Goal: Book appointment/travel/reservation

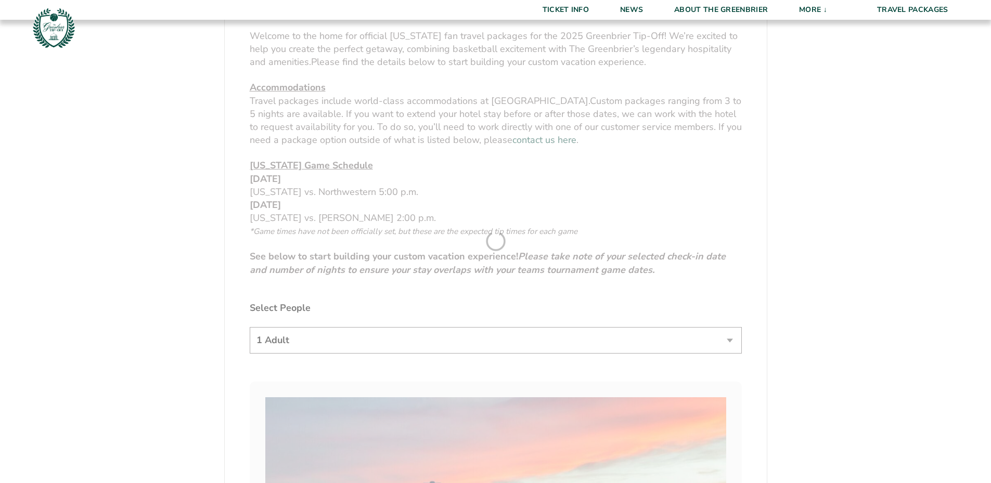
scroll to position [572, 0]
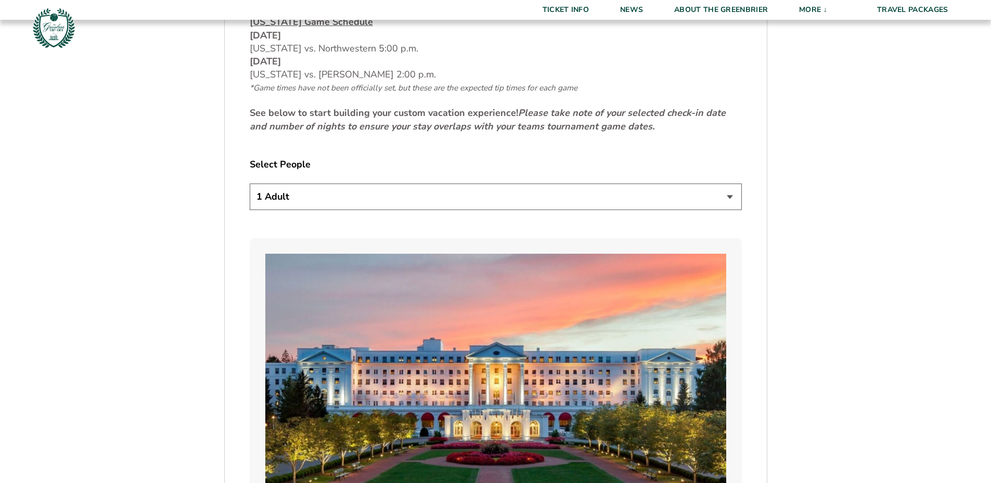
click at [353, 199] on select "1 Adult 2 Adults 3 Adults 4 Adults 2 Adults + 1 Child 2 Adults + 2 Children 2 A…" at bounding box center [496, 197] width 492 height 27
select select "2 Adults"
click at [250, 184] on select "1 Adult 2 Adults 3 Adults 4 Adults 2 Adults + 1 Child 2 Adults + 2 Children 2 A…" at bounding box center [496, 197] width 492 height 27
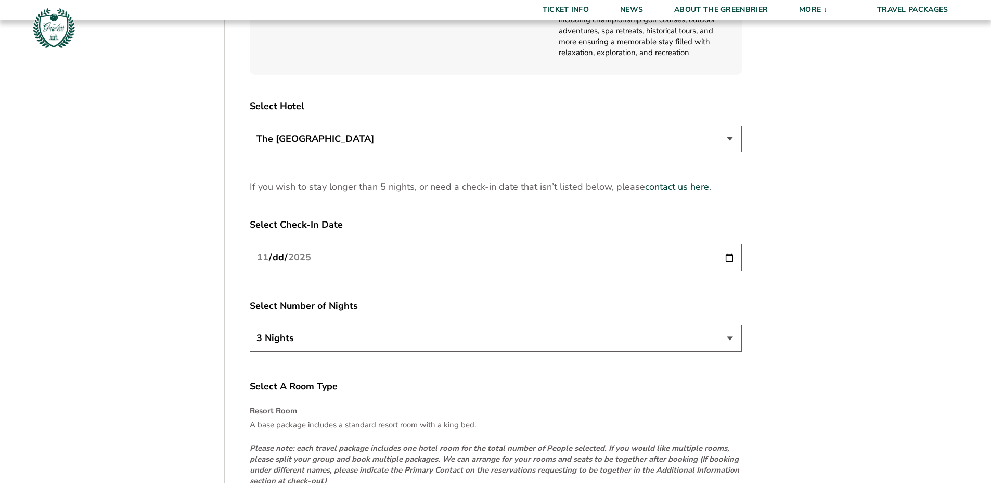
scroll to position [1300, 0]
click at [397, 146] on select "The [GEOGRAPHIC_DATA]" at bounding box center [496, 138] width 492 height 27
click at [405, 255] on input "[DATE]" at bounding box center [496, 257] width 492 height 28
click at [729, 255] on input "[DATE]" at bounding box center [496, 257] width 492 height 28
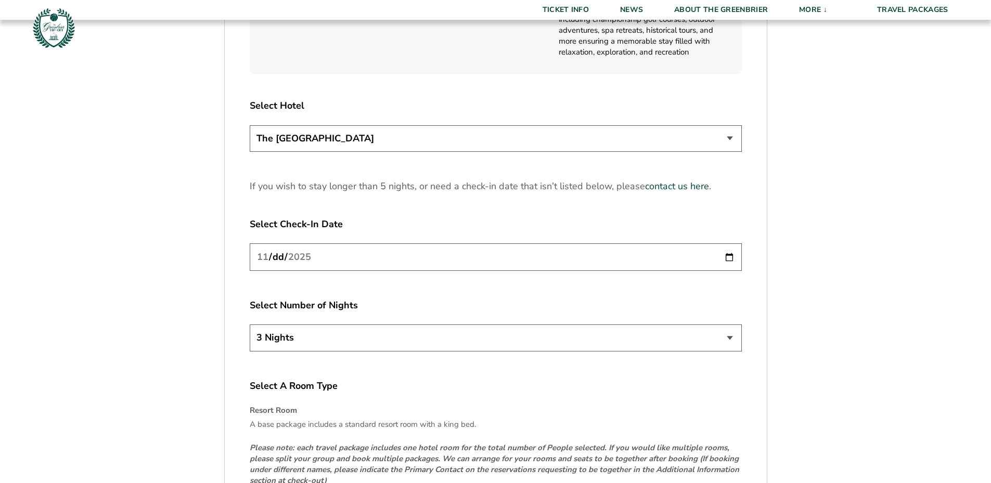
type input "[DATE]"
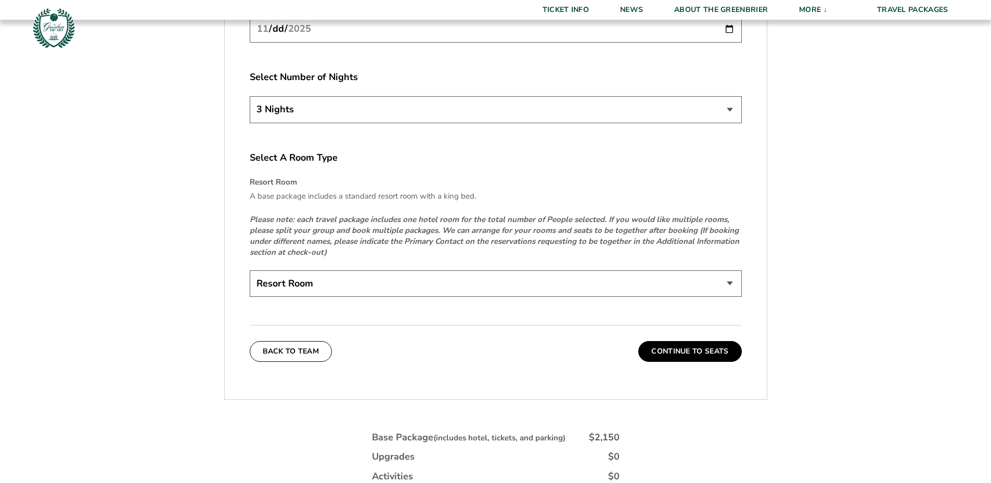
scroll to position [1560, 0]
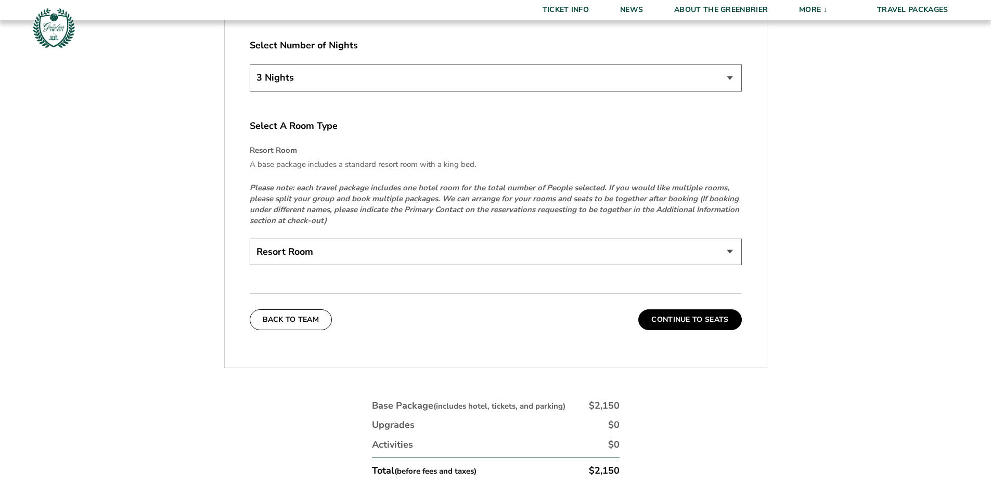
click at [462, 254] on select "Resort Room" at bounding box center [496, 252] width 492 height 27
click at [462, 253] on select "Resort Room" at bounding box center [496, 252] width 492 height 27
click at [676, 319] on button "Continue To Seats" at bounding box center [689, 319] width 103 height 21
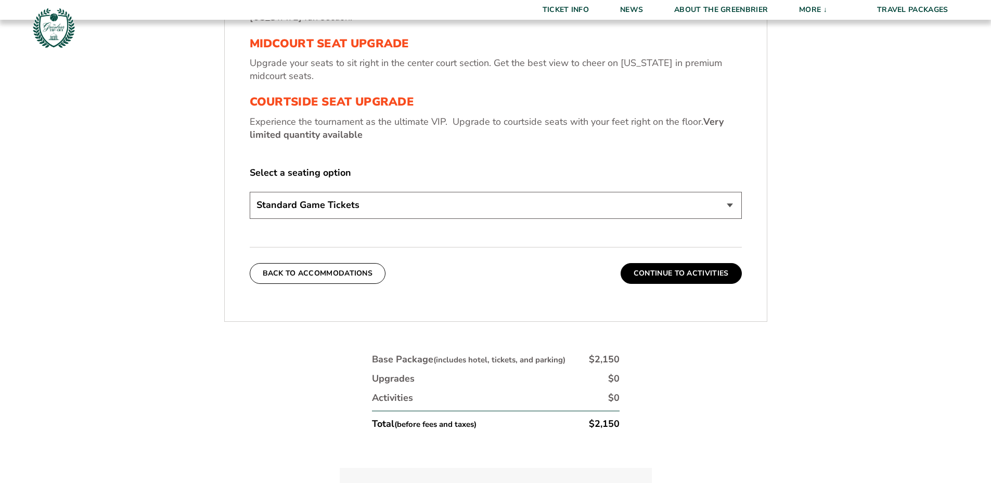
scroll to position [488, 0]
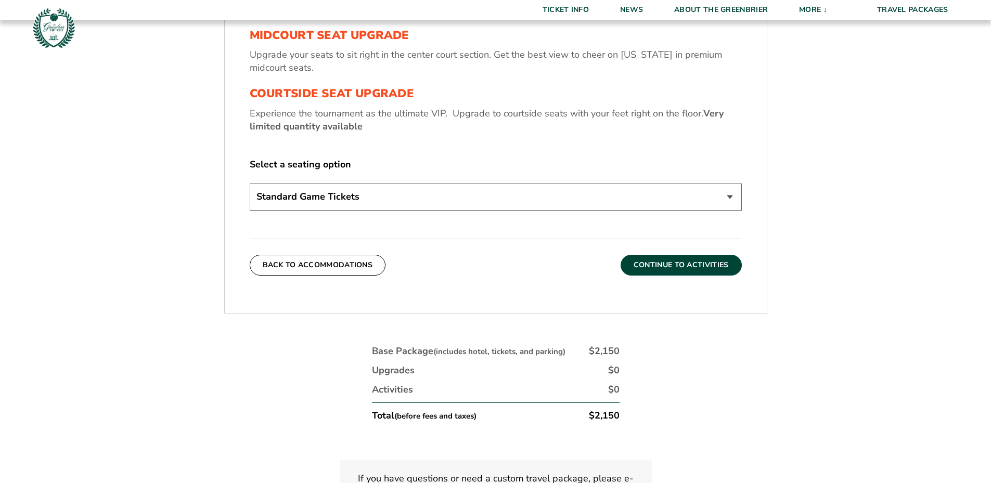
click at [693, 265] on button "Continue To Activities" at bounding box center [680, 265] width 121 height 21
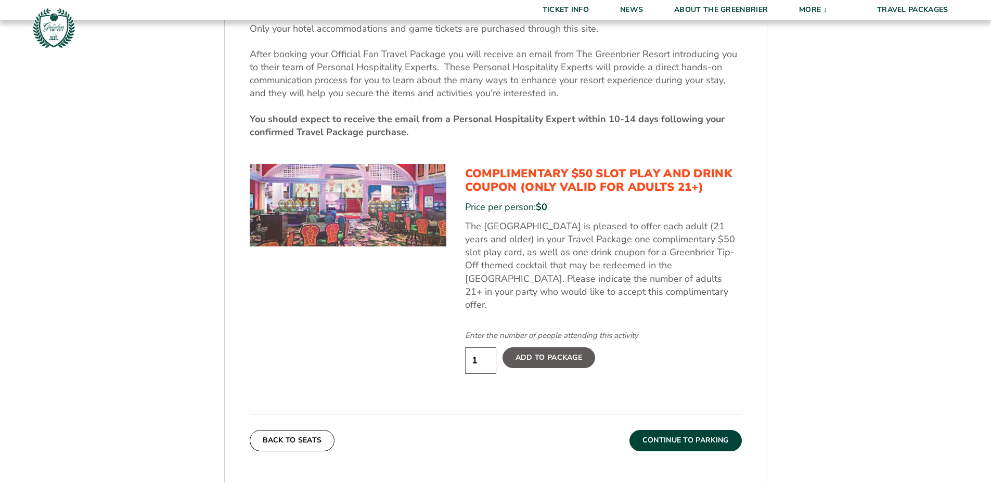
click at [702, 430] on button "Continue To Parking" at bounding box center [685, 440] width 112 height 21
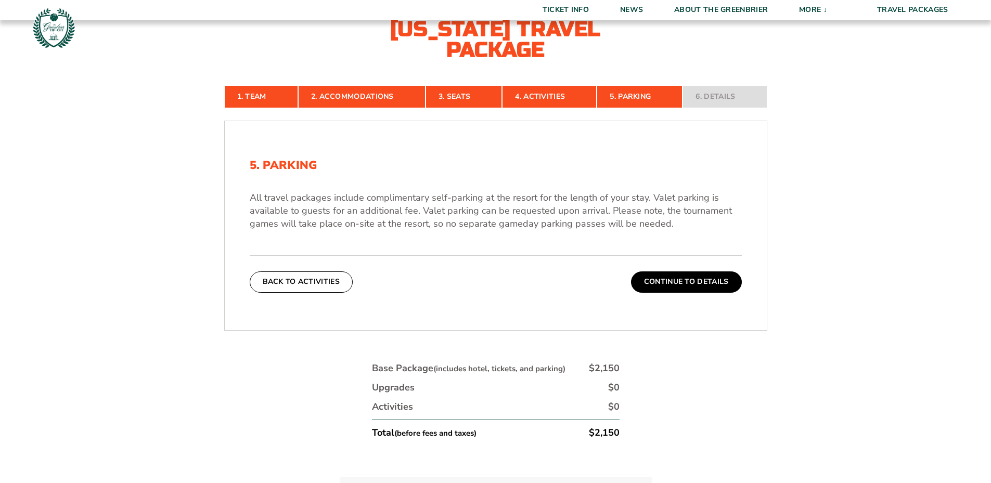
scroll to position [228, 0]
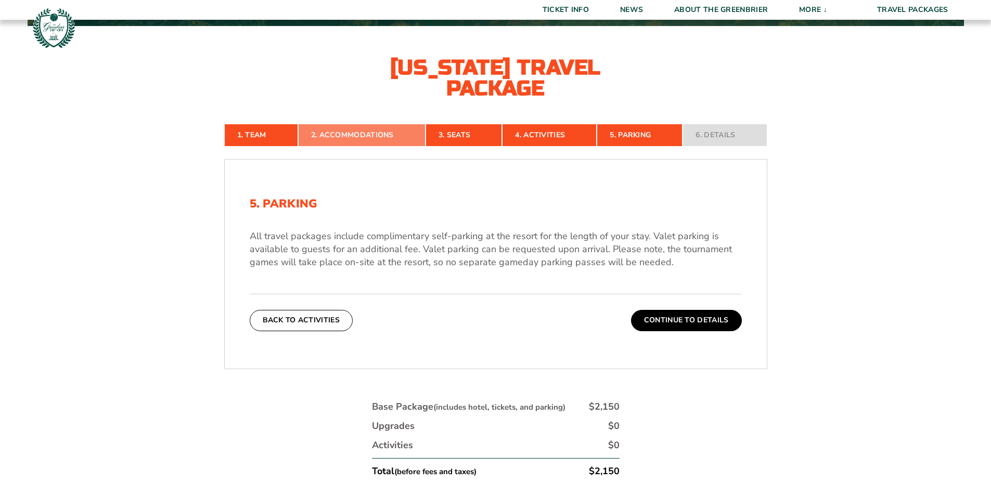
click at [372, 124] on link "2. Accommodations" at bounding box center [361, 135] width 127 height 23
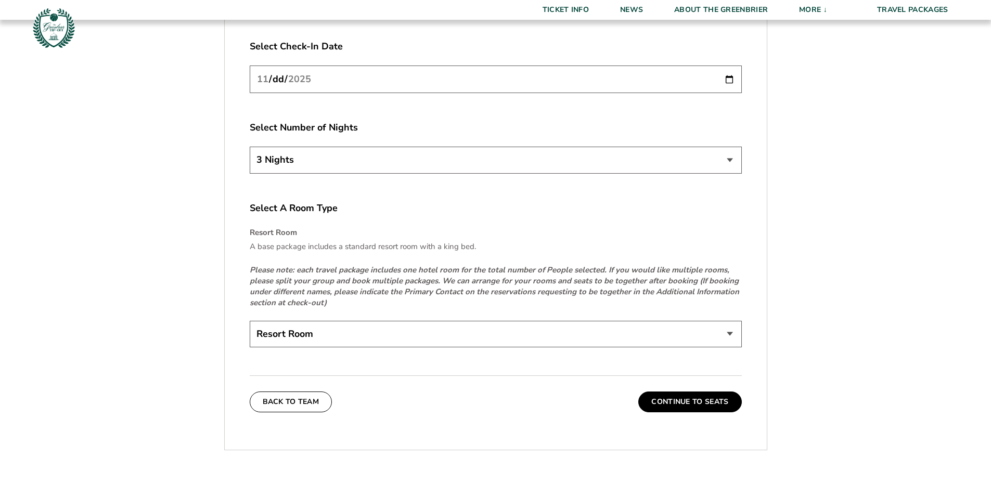
scroll to position [1528, 0]
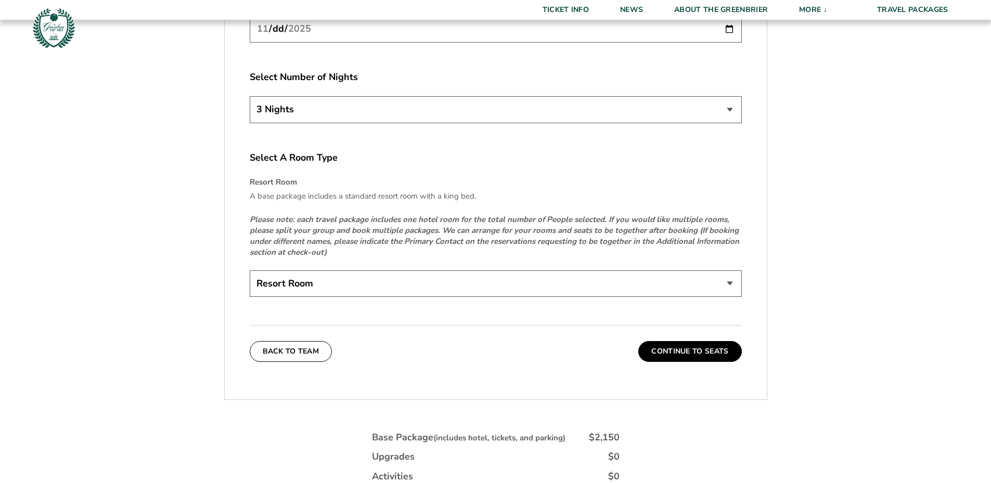
click at [564, 280] on select "Resort Room" at bounding box center [496, 283] width 492 height 27
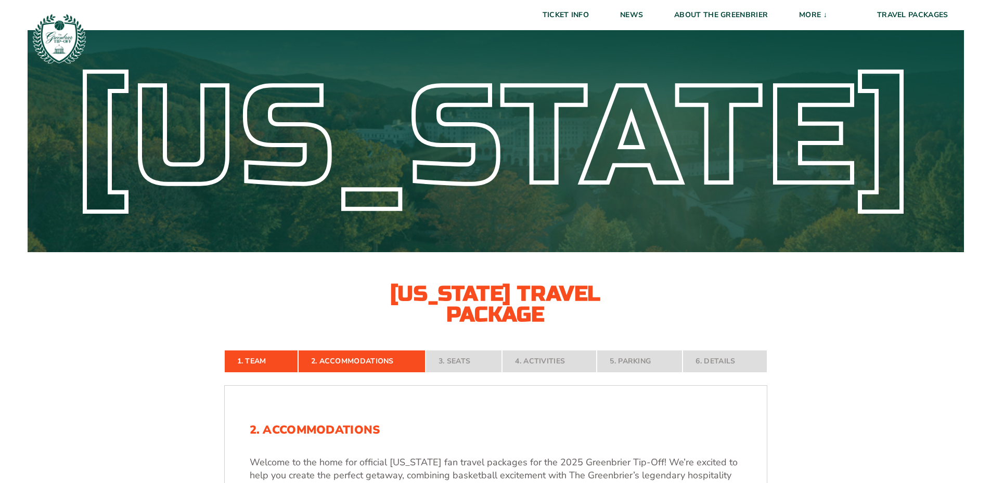
scroll to position [0, 0]
